Goal: Task Accomplishment & Management: Use online tool/utility

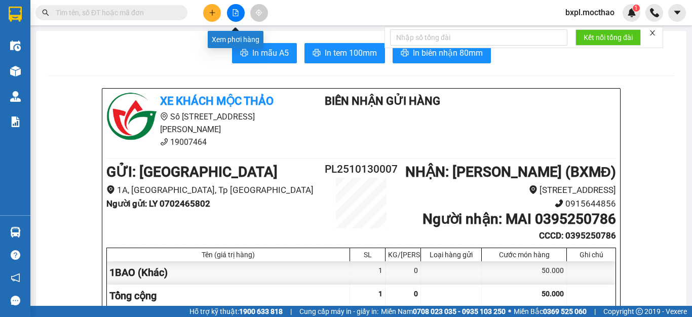
click at [235, 16] on icon "file-add" at bounding box center [236, 12] width 6 height 7
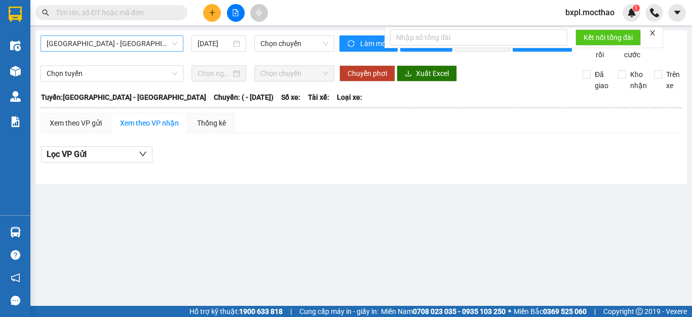
click at [152, 44] on span "[GEOGRAPHIC_DATA] - [GEOGRAPHIC_DATA]" at bounding box center [112, 43] width 131 height 15
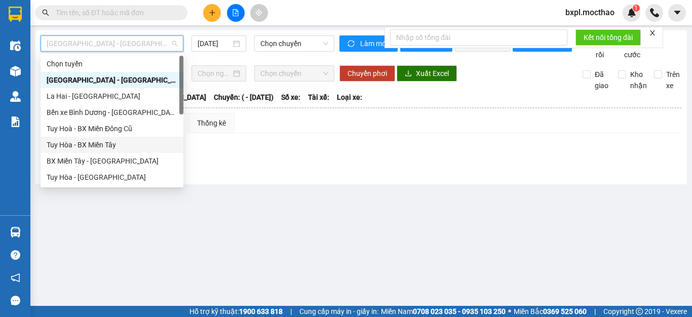
click at [92, 146] on div "Tuy Hòa - BX Miền Tây" at bounding box center [112, 144] width 131 height 11
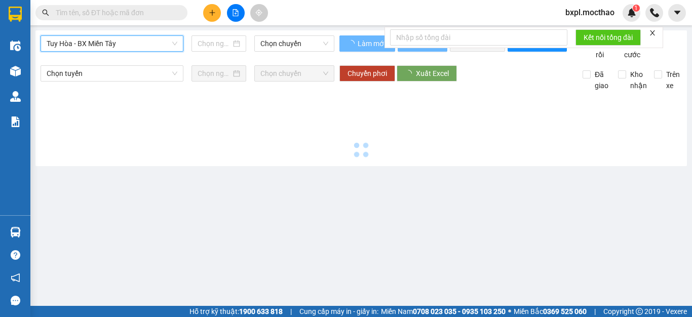
type input "[DATE]"
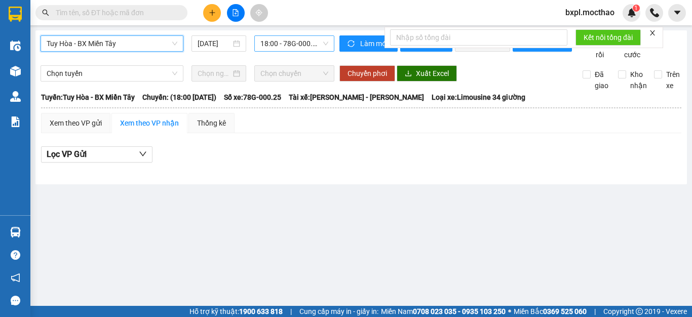
click at [304, 46] on span "18:00 - 78G-000.25" at bounding box center [294, 43] width 68 height 15
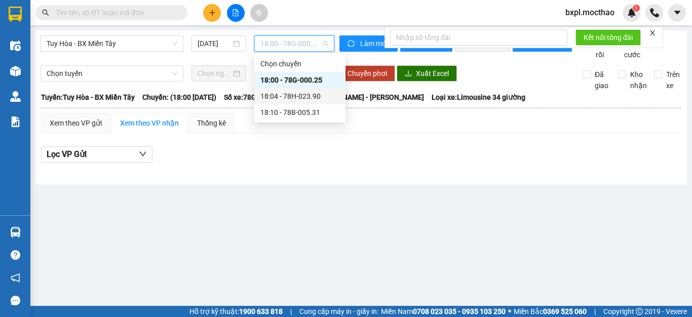
click at [294, 95] on div "18:04 - 78H-023.90" at bounding box center [299, 96] width 79 height 11
click at [286, 44] on span "18:04 - 78H-023.90" at bounding box center [294, 43] width 68 height 15
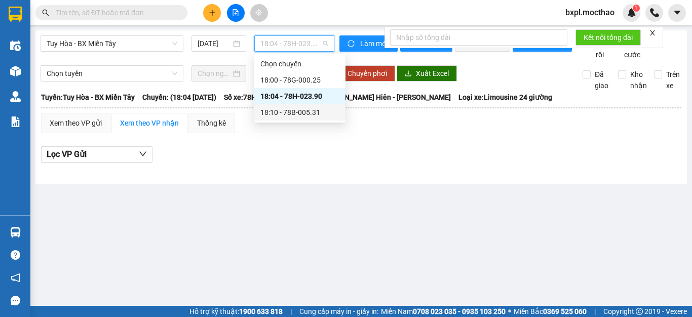
click at [292, 111] on div "18:10 - 78B-005.31" at bounding box center [299, 112] width 79 height 11
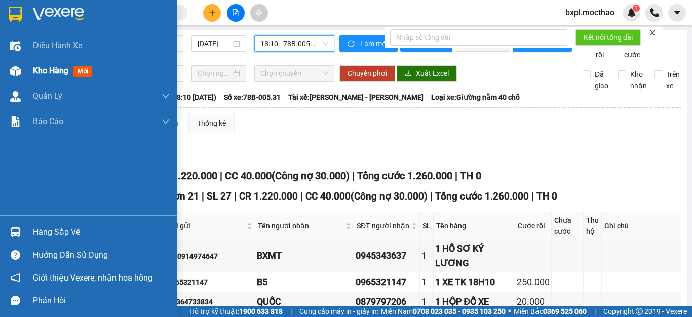
click at [14, 74] on img at bounding box center [15, 71] width 11 height 11
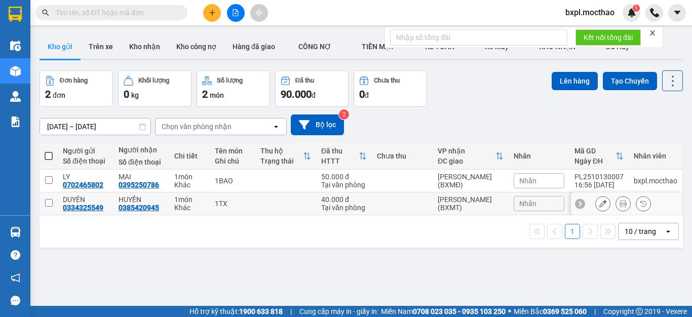
click at [48, 204] on input "checkbox" at bounding box center [49, 203] width 8 height 8
checkbox input "true"
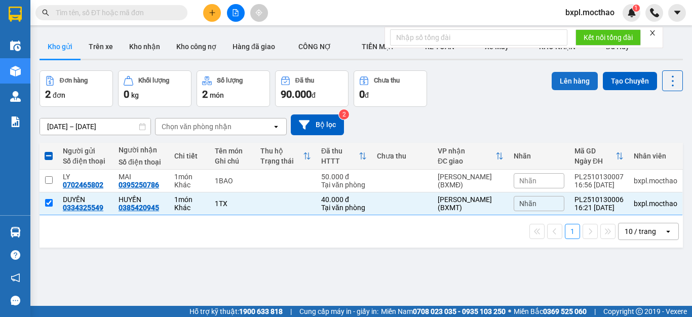
click at [563, 79] on button "Lên hàng" at bounding box center [575, 81] width 46 height 18
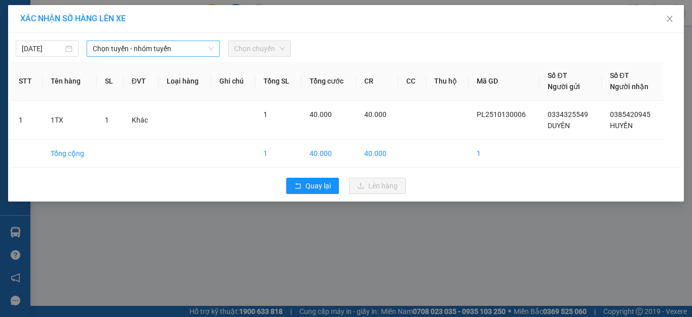
click at [158, 50] on span "Chọn tuyến - nhóm tuyến" at bounding box center [153, 48] width 121 height 15
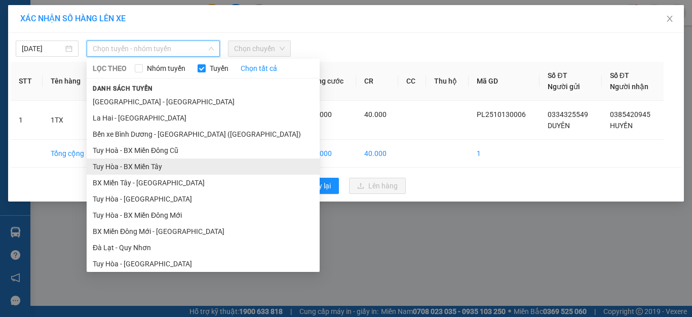
click at [151, 164] on li "Tuy Hòa - BX Miền Tây" at bounding box center [203, 167] width 233 height 16
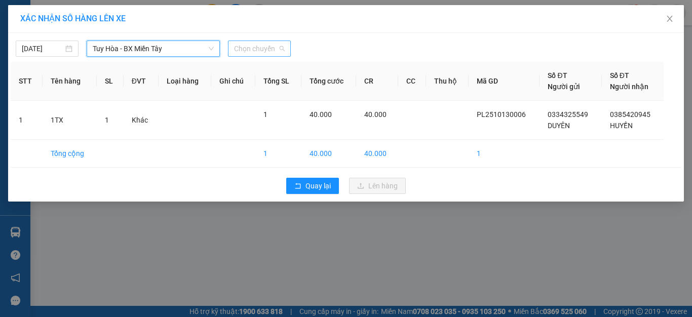
click at [258, 49] on span "Chọn chuyến" at bounding box center [259, 48] width 51 height 15
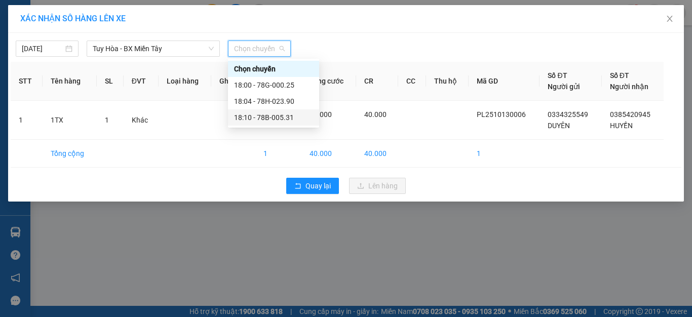
click at [280, 115] on div "18:10 - 78B-005.31" at bounding box center [273, 117] width 79 height 11
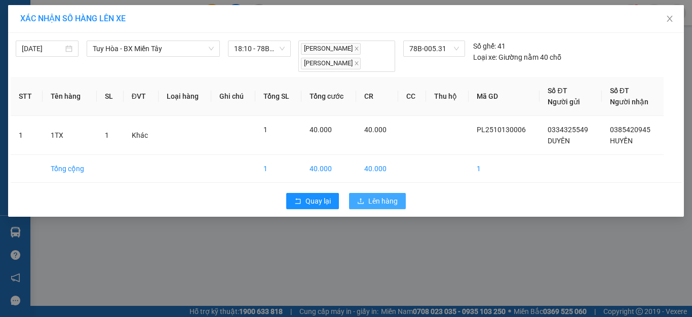
click at [378, 203] on span "Lên hàng" at bounding box center [382, 201] width 29 height 11
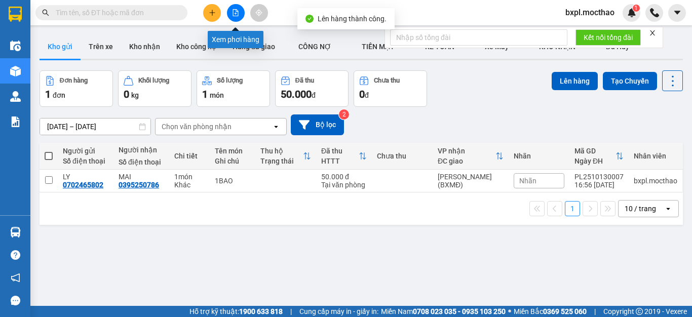
click at [234, 16] on icon "file-add" at bounding box center [236, 12] width 6 height 7
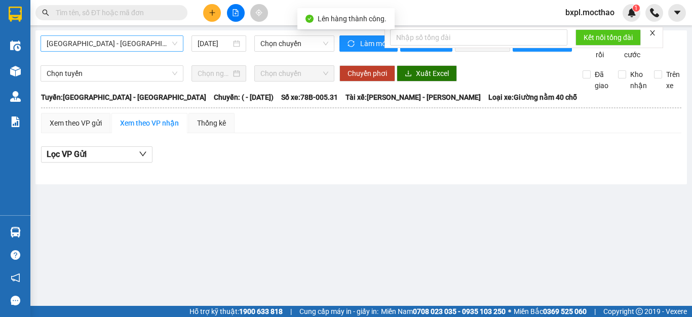
click at [130, 44] on span "[GEOGRAPHIC_DATA] - [GEOGRAPHIC_DATA]" at bounding box center [112, 43] width 131 height 15
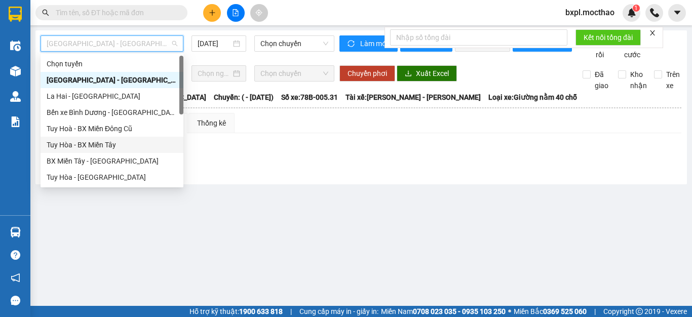
click at [102, 145] on div "Tuy Hòa - BX Miền Tây" at bounding box center [112, 144] width 131 height 11
type input "[DATE]"
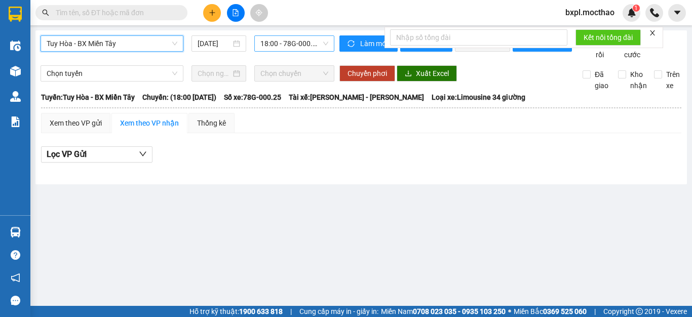
click at [286, 44] on span "18:00 - 78G-000.25" at bounding box center [294, 43] width 68 height 15
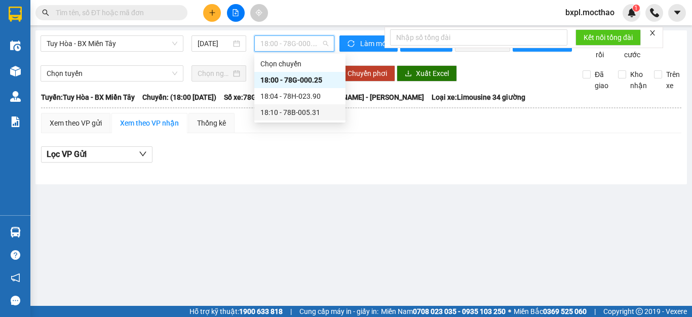
click at [304, 111] on div "18:10 - 78B-005.31" at bounding box center [299, 112] width 79 height 11
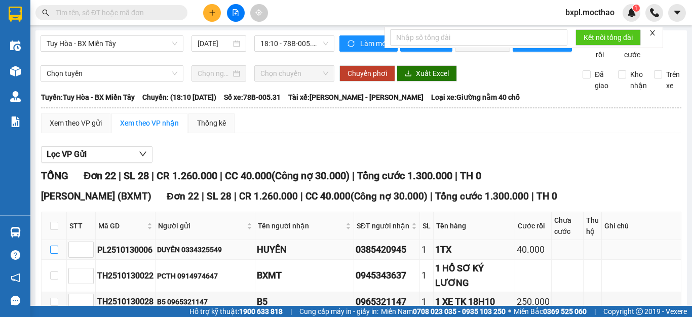
click at [55, 254] on input "checkbox" at bounding box center [54, 250] width 8 height 8
checkbox input "true"
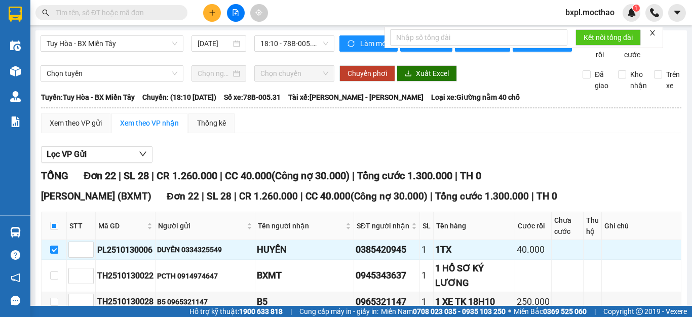
click at [652, 34] on icon "close" at bounding box center [652, 32] width 7 height 7
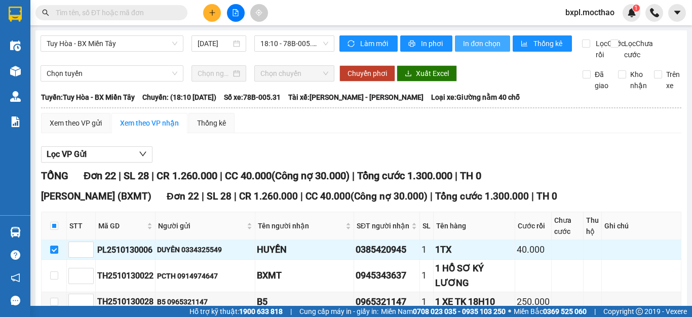
click at [478, 41] on span "In đơn chọn" at bounding box center [482, 43] width 39 height 11
click at [477, 45] on span "In đơn chọn" at bounding box center [482, 43] width 39 height 11
click at [136, 46] on span "Tuy Hòa - BX Miền Tây" at bounding box center [112, 43] width 131 height 15
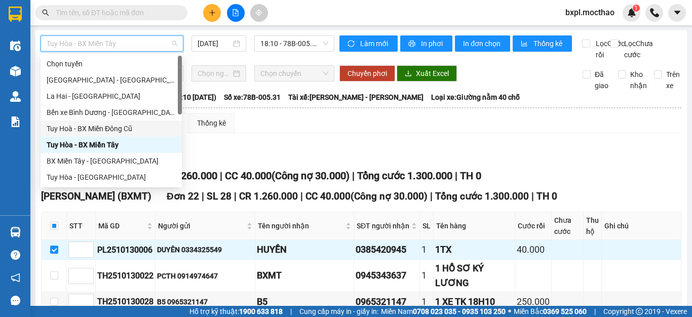
click at [103, 129] on div "Tuy Hoà - BX Miền Đông Cũ" at bounding box center [111, 128] width 129 height 11
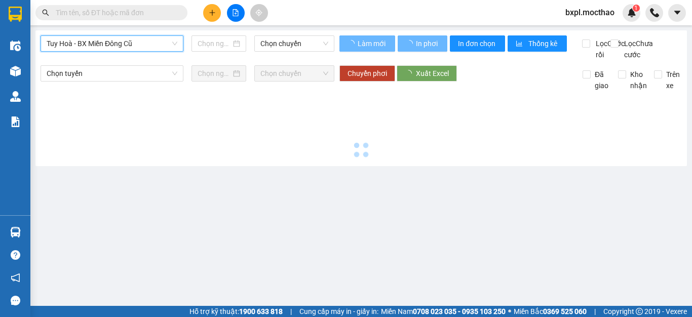
type input "[DATE]"
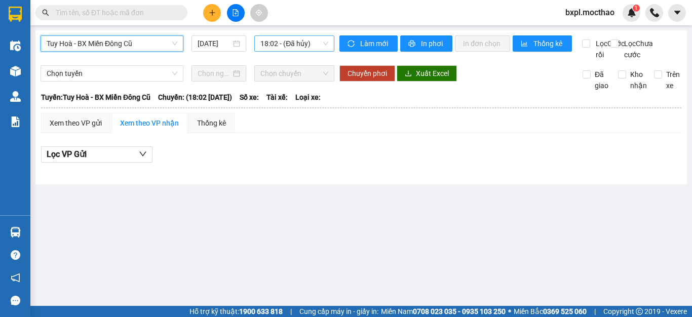
click at [293, 45] on span "18:02 - (Đã hủy)" at bounding box center [294, 43] width 68 height 15
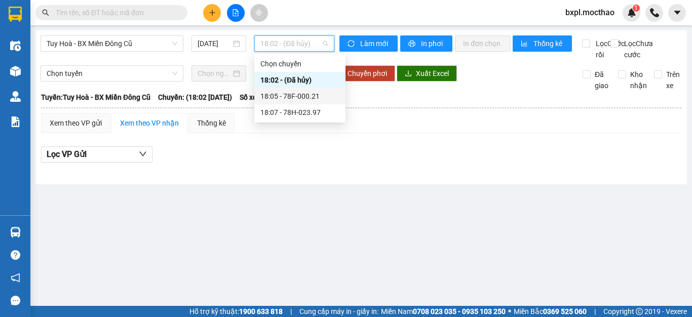
click at [299, 95] on div "18:05 - 78F-000.21" at bounding box center [299, 96] width 79 height 11
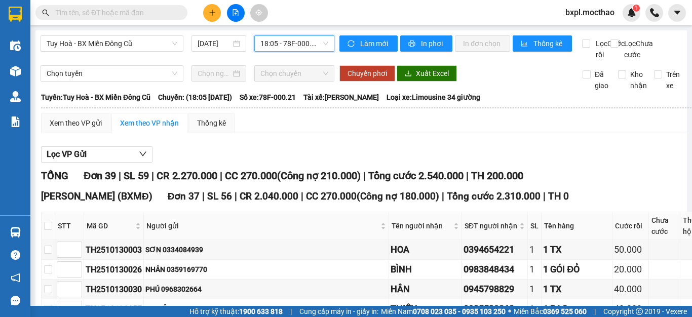
click at [290, 43] on span "18:05 - 78F-000.21" at bounding box center [294, 43] width 68 height 15
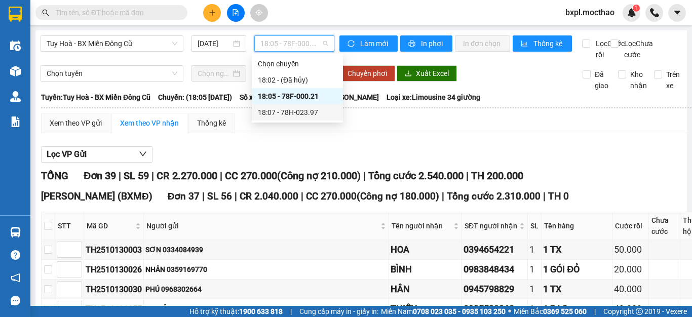
click at [290, 110] on div "18:07 - 78H-023.97" at bounding box center [297, 112] width 79 height 11
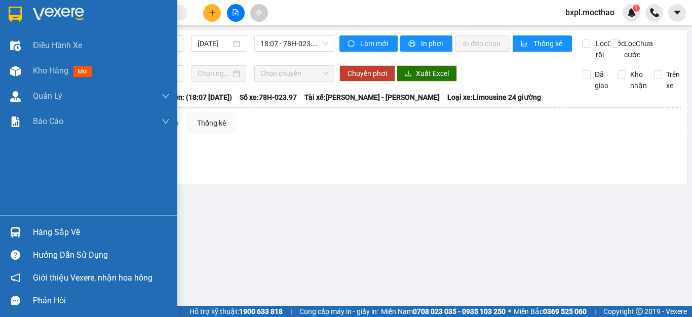
click at [16, 74] on img at bounding box center [15, 71] width 11 height 11
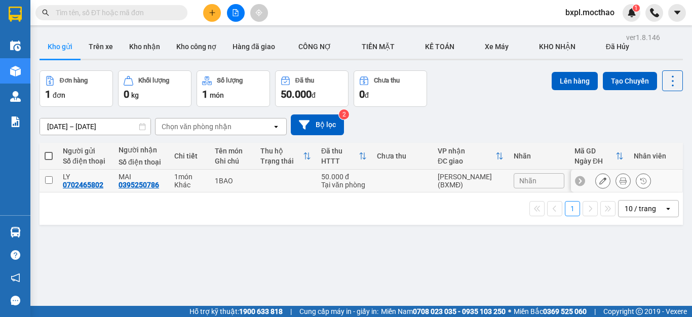
click at [47, 178] on input "checkbox" at bounding box center [49, 180] width 8 height 8
checkbox input "true"
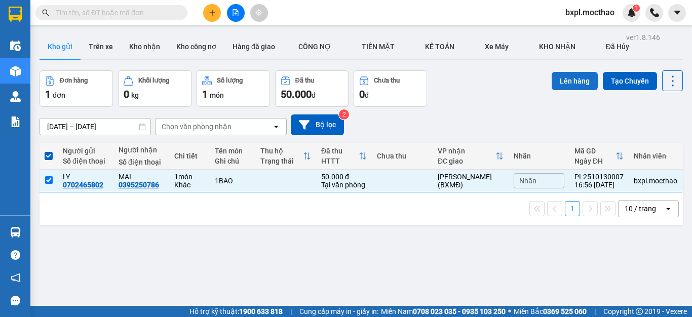
click at [558, 82] on button "Lên hàng" at bounding box center [575, 81] width 46 height 18
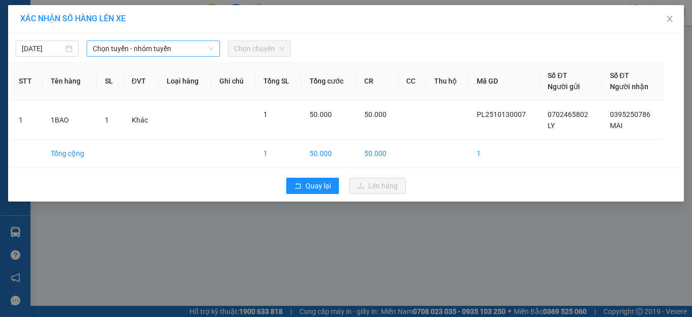
click at [173, 45] on span "Chọn tuyến - nhóm tuyến" at bounding box center [153, 48] width 121 height 15
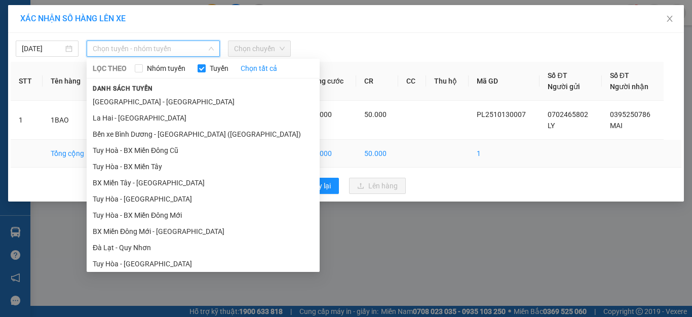
click at [138, 150] on li "Tuy Hoà - BX Miền Đông Cũ" at bounding box center [203, 150] width 233 height 16
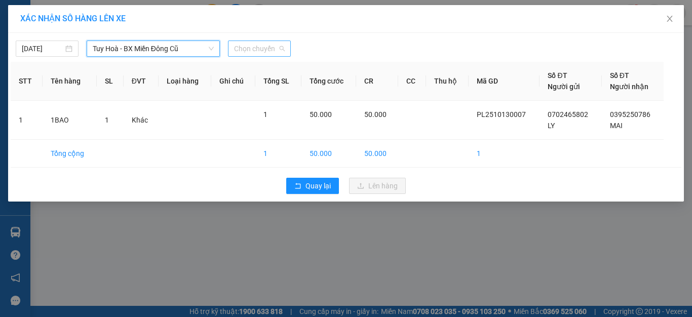
click at [260, 50] on span "Chọn chuyến" at bounding box center [259, 48] width 51 height 15
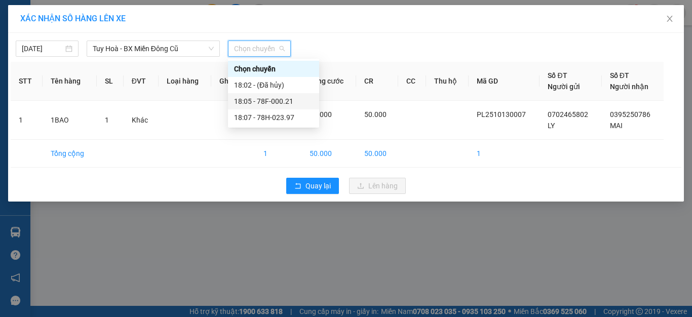
click at [262, 99] on div "18:05 - 78F-000.21" at bounding box center [273, 101] width 79 height 11
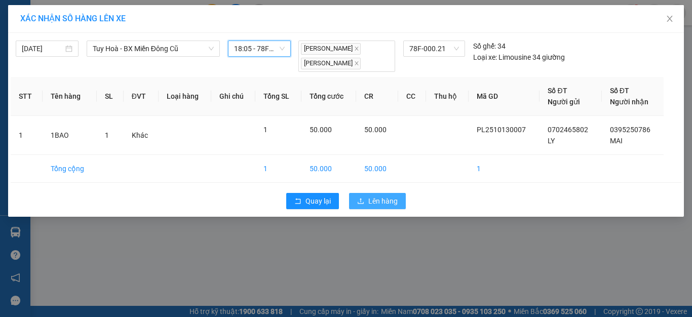
click at [380, 200] on span "Lên hàng" at bounding box center [382, 201] width 29 height 11
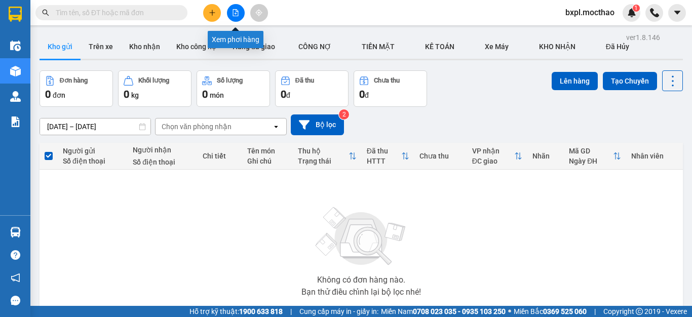
click at [235, 12] on icon "file-add" at bounding box center [235, 12] width 7 height 7
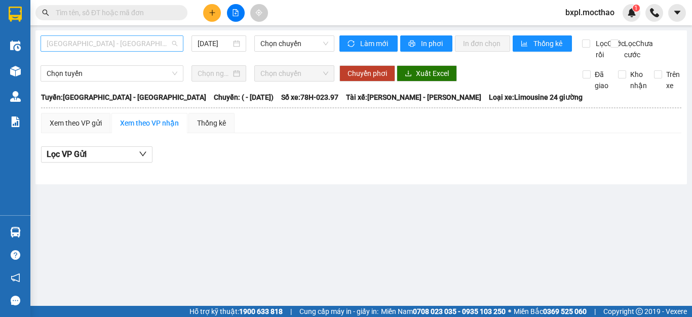
click at [129, 44] on span "[GEOGRAPHIC_DATA] - [GEOGRAPHIC_DATA]" at bounding box center [112, 43] width 131 height 15
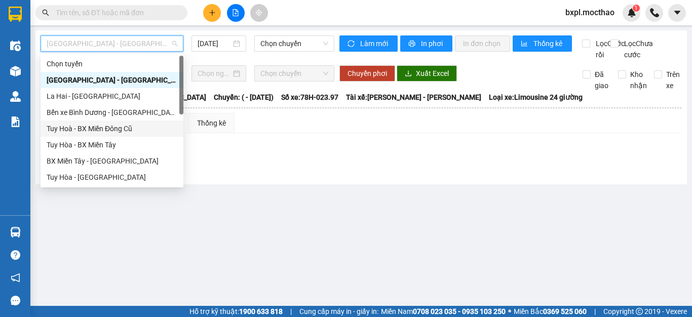
click at [103, 129] on div "Tuy Hoà - BX Miền Đông Cũ" at bounding box center [112, 128] width 131 height 11
type input "[DATE]"
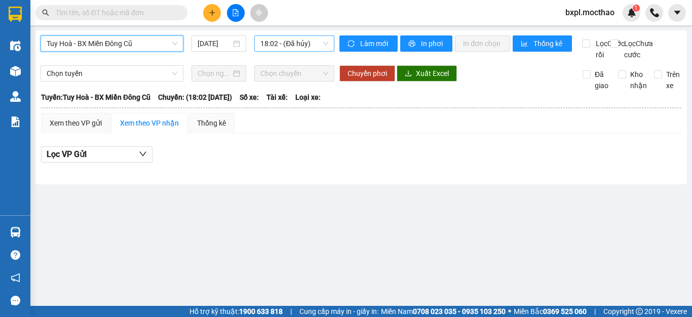
click at [295, 46] on span "18:02 - (Đã hủy)" at bounding box center [294, 43] width 68 height 15
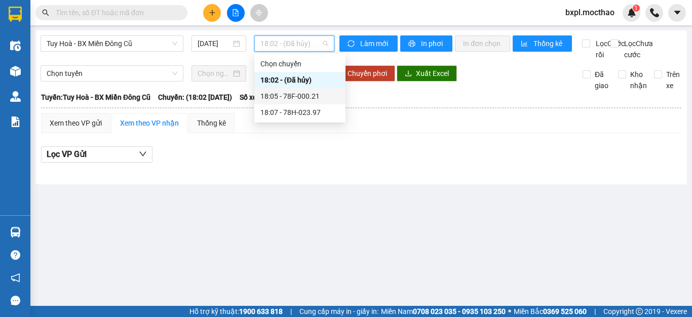
click at [301, 94] on div "18:05 - 78F-000.21" at bounding box center [299, 96] width 79 height 11
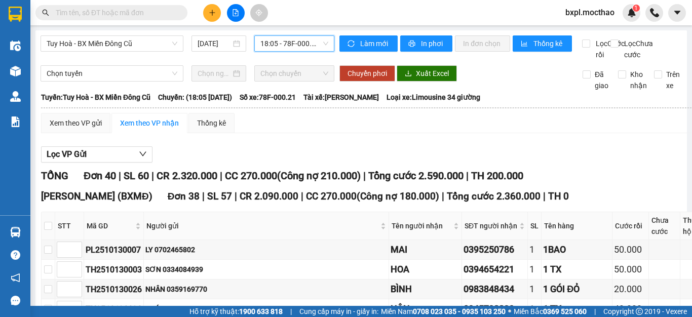
scroll to position [101, 0]
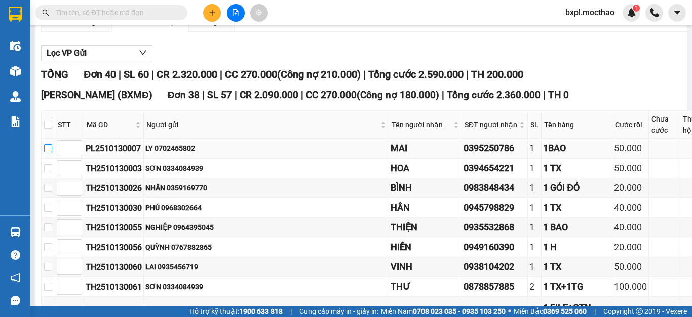
click at [46, 152] on input "checkbox" at bounding box center [48, 148] width 8 height 8
checkbox input "true"
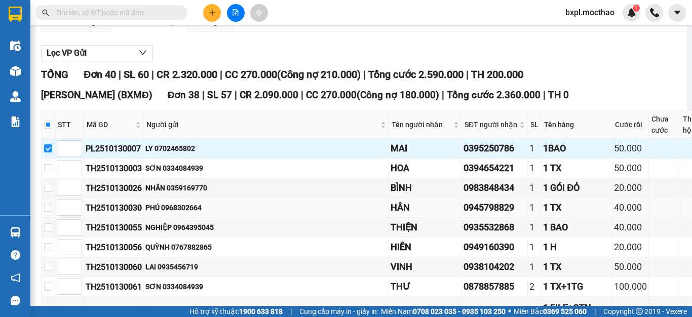
scroll to position [0, 0]
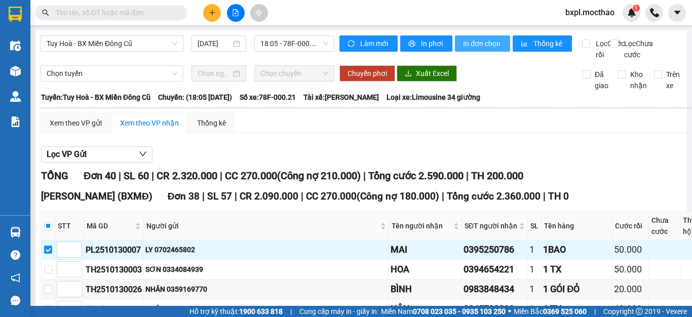
click at [474, 44] on span "In đơn chọn" at bounding box center [482, 43] width 39 height 11
click at [482, 41] on span "In đơn chọn" at bounding box center [482, 43] width 39 height 11
